Goal: Check status: Check status

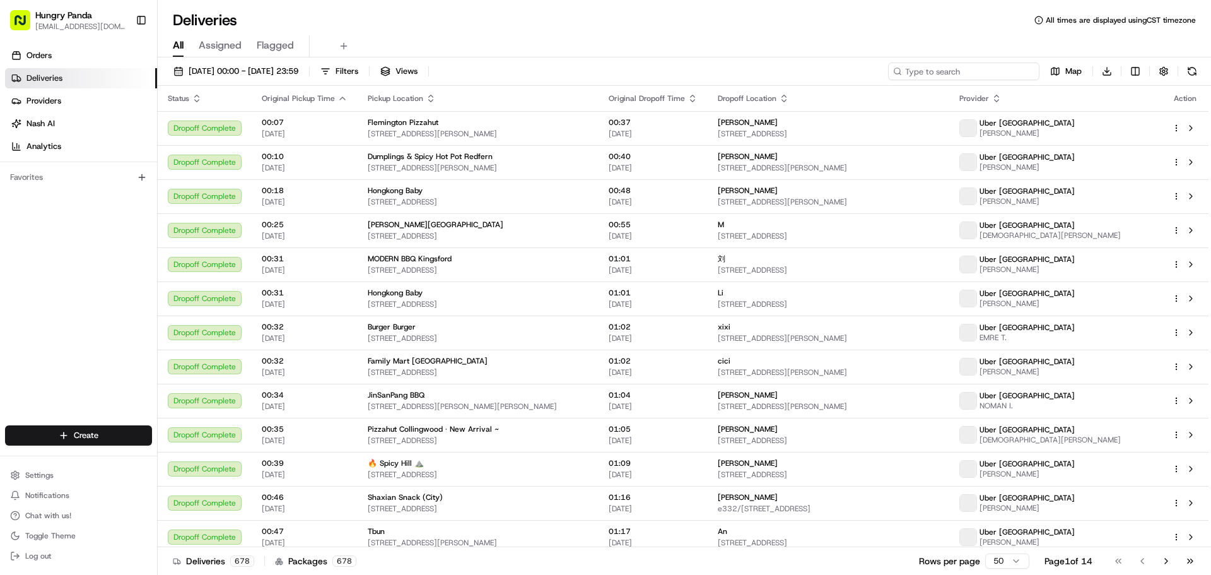
click at [951, 73] on input at bounding box center [963, 71] width 151 height 18
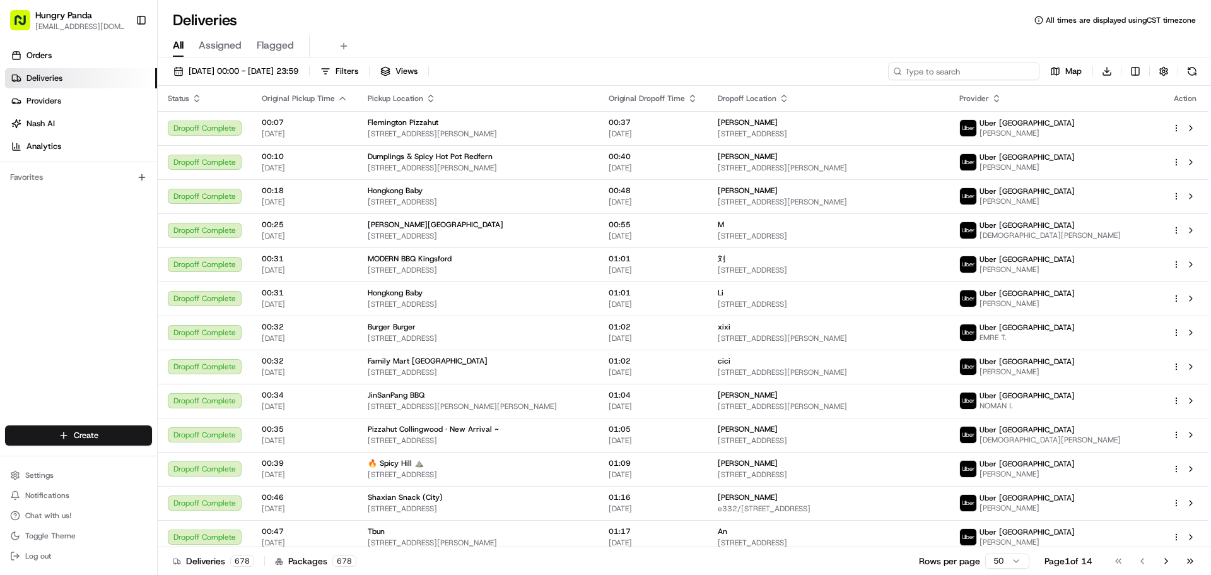
paste input "4223980715552750931436"
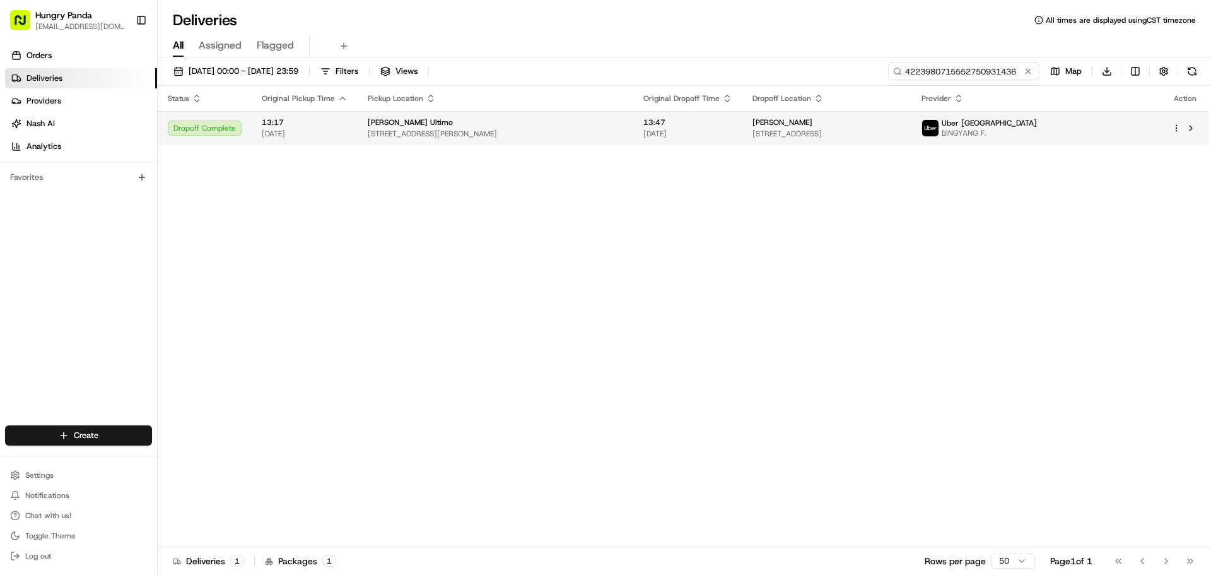
type input "4223980715552750931436"
click at [901, 126] on div "[PERSON_NAME]" at bounding box center [827, 122] width 149 height 10
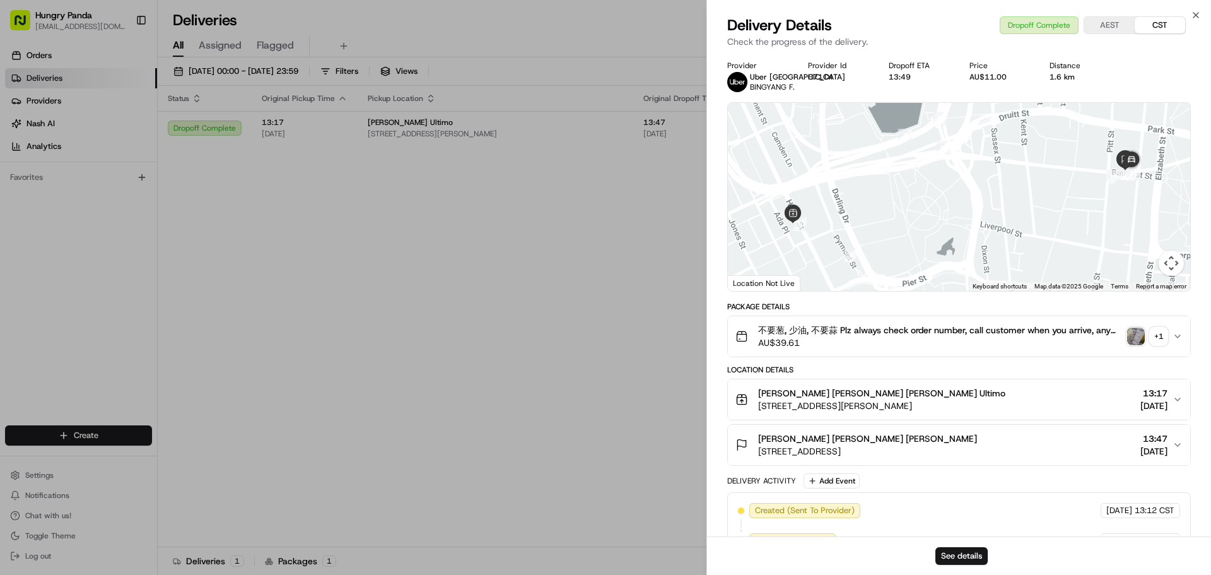
click at [1138, 339] on img "button" at bounding box center [1136, 336] width 18 height 18
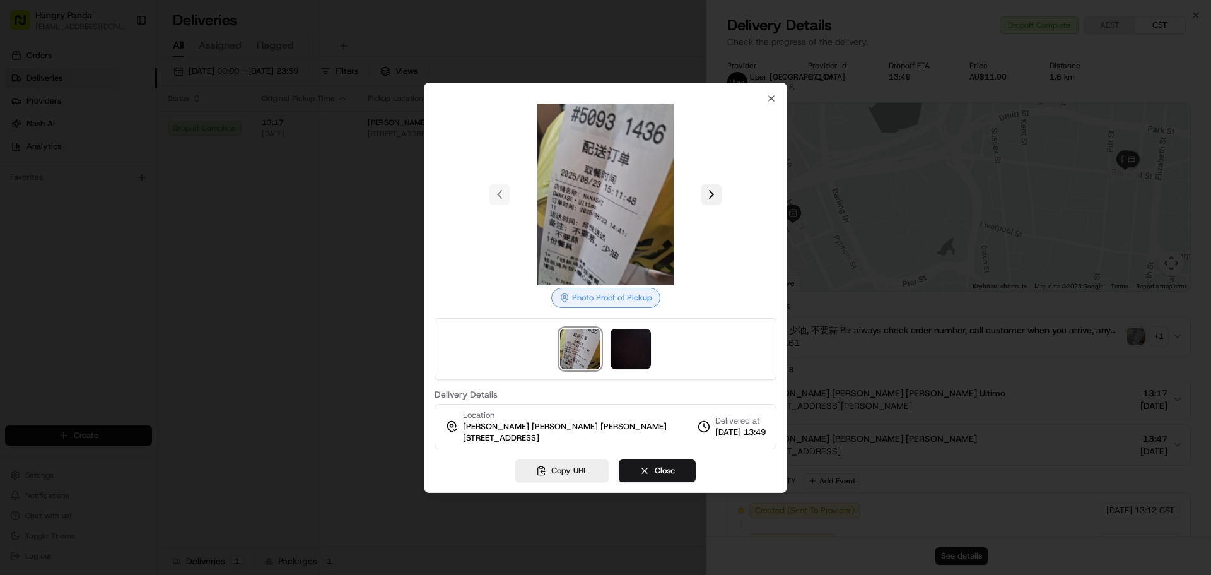
click at [715, 193] on button at bounding box center [711, 194] width 20 height 20
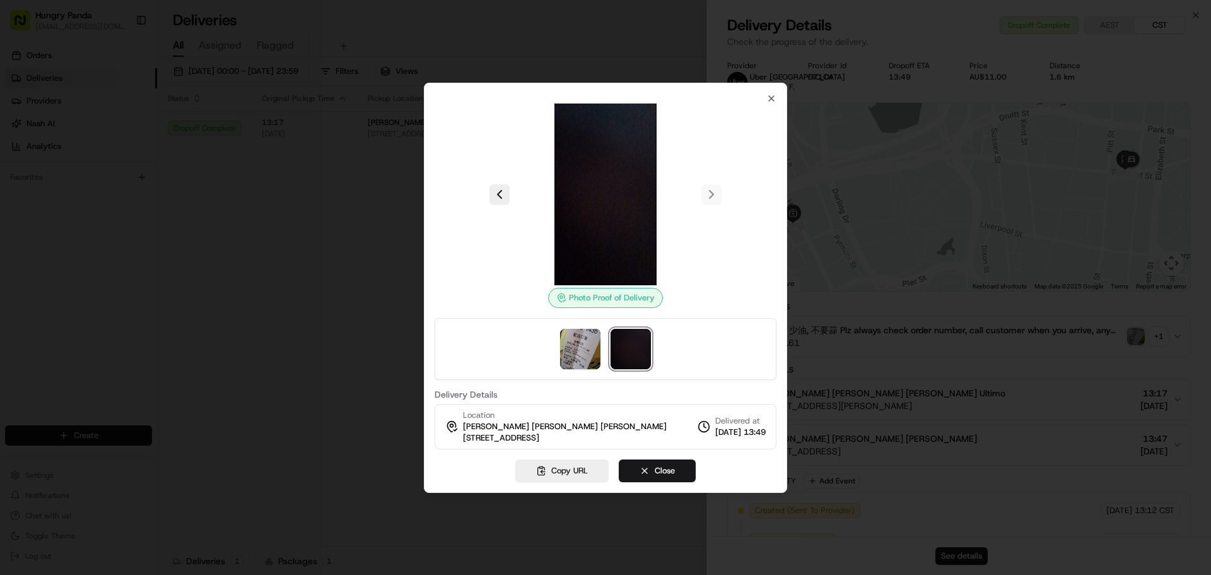
click at [715, 193] on div at bounding box center [606, 194] width 342 height 182
click at [772, 96] on icon "button" at bounding box center [771, 98] width 10 height 10
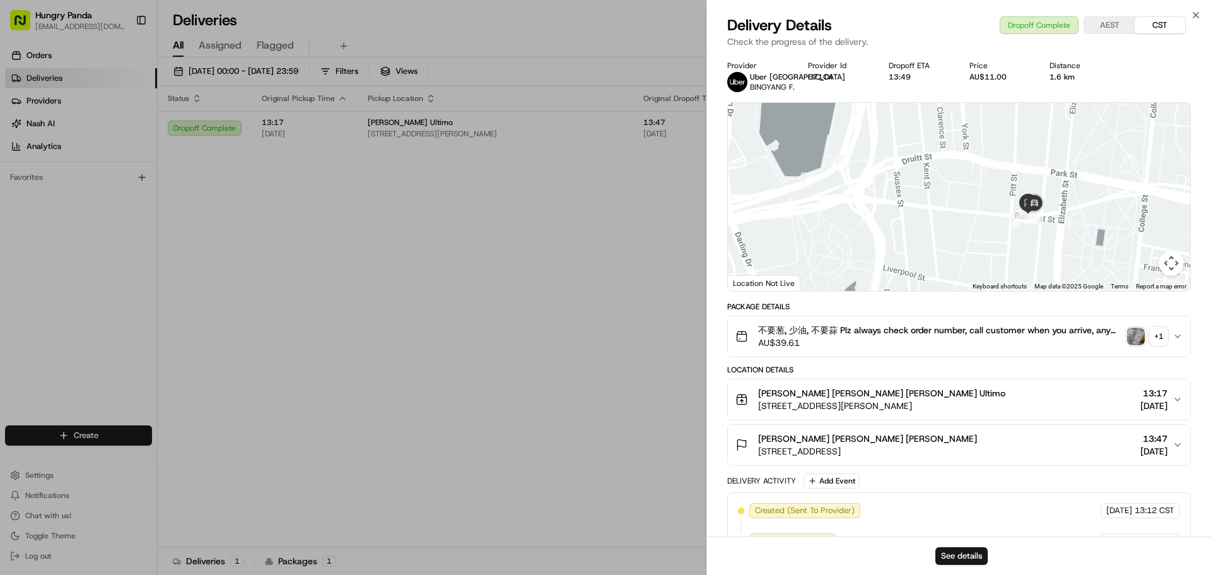
drag, startPoint x: 1070, startPoint y: 165, endPoint x: 971, endPoint y: 209, distance: 108.2
click at [971, 209] on div at bounding box center [959, 197] width 462 height 188
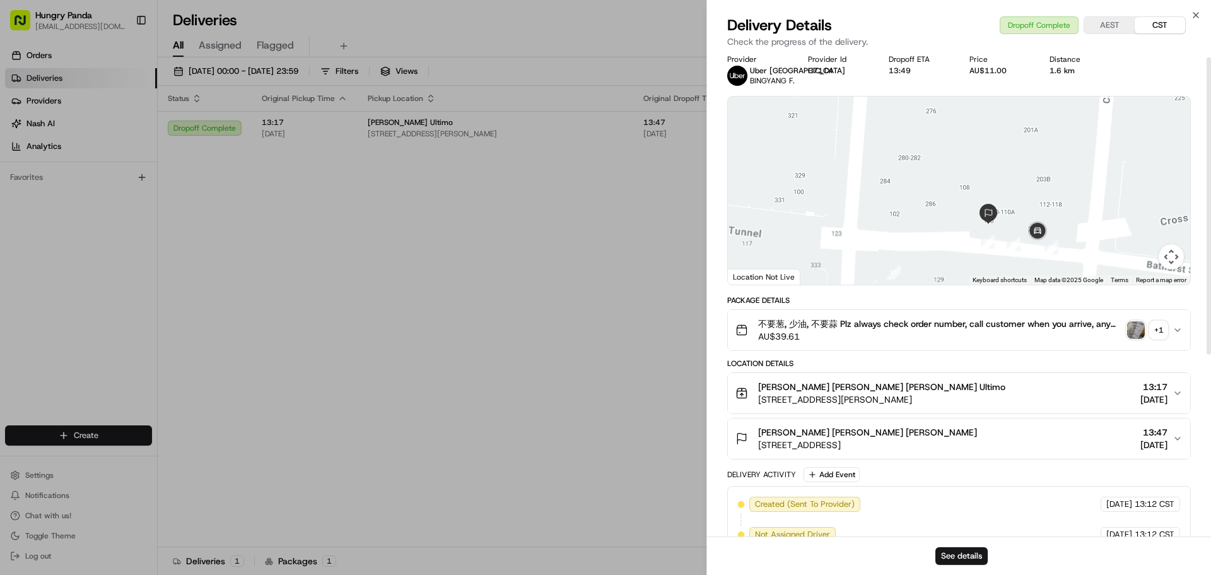
scroll to position [7, 0]
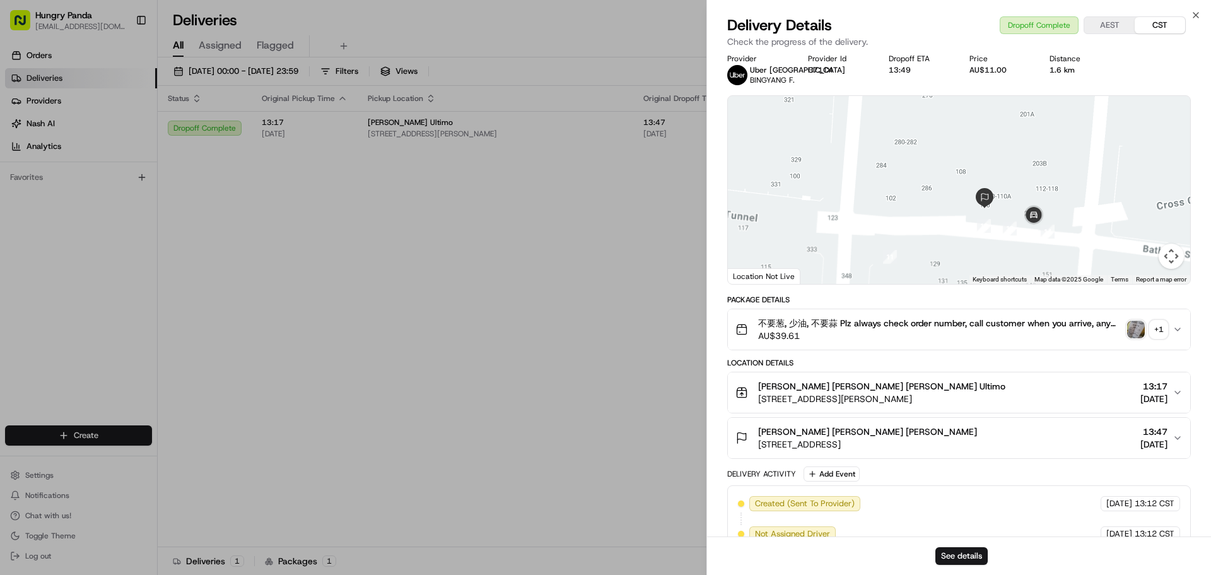
drag, startPoint x: 945, startPoint y: 220, endPoint x: 930, endPoint y: 185, distance: 37.0
click at [934, 192] on div at bounding box center [959, 190] width 462 height 188
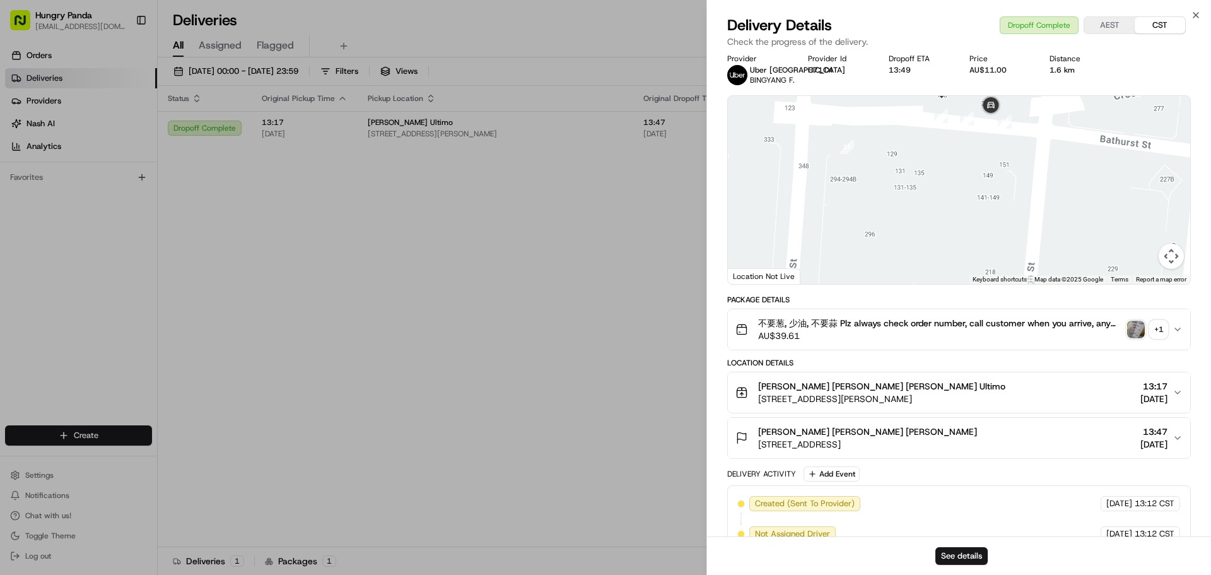
click at [918, 170] on div at bounding box center [959, 190] width 462 height 188
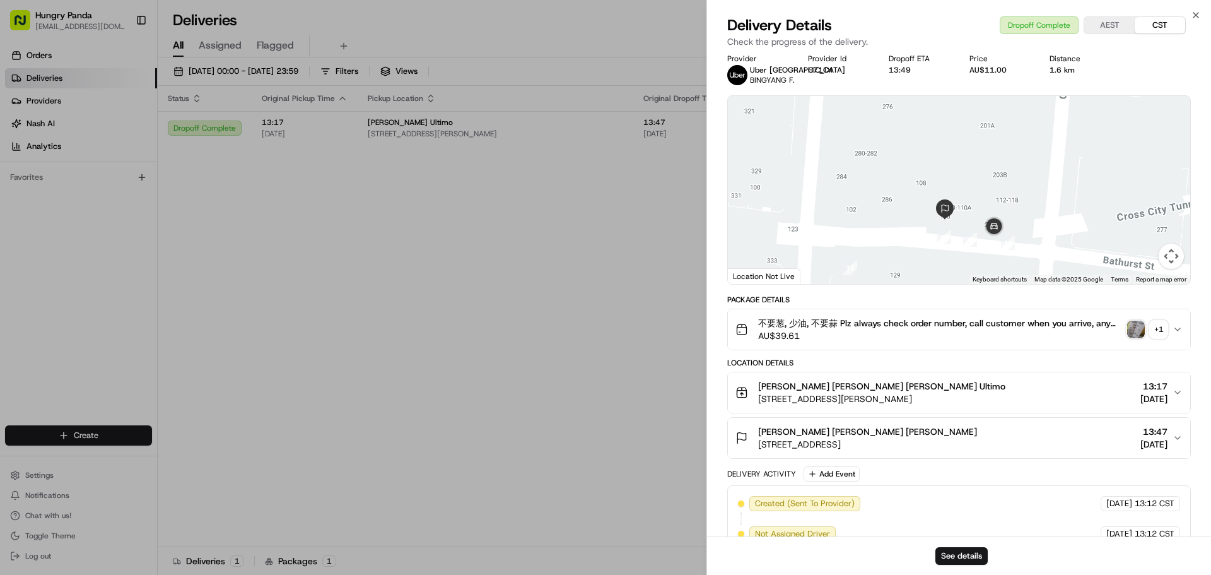
drag, startPoint x: 930, startPoint y: 165, endPoint x: 933, endPoint y: 291, distance: 125.6
click at [933, 291] on div "Provider Uber [GEOGRAPHIC_DATA] BINGYANG F. Provider Id C71C4 Dropoff ETA 13:49…" at bounding box center [959, 439] width 464 height 771
